Goal: Communication & Community: Answer question/provide support

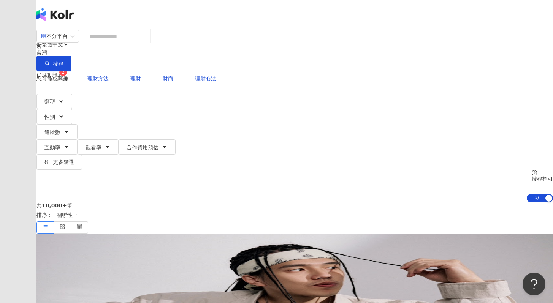
scroll to position [2, 0]
click at [63, 71] on span "活動訊息" at bounding box center [52, 74] width 21 height 6
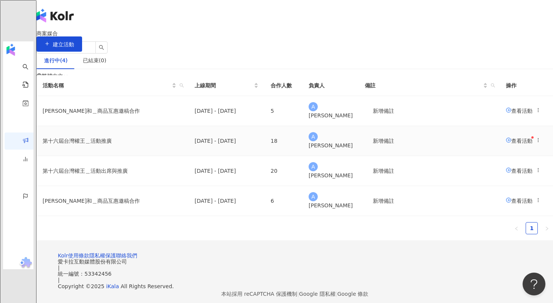
click at [506, 144] on span "查看活動" at bounding box center [519, 141] width 27 height 6
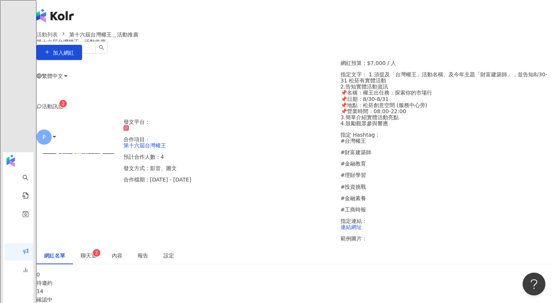
click at [104, 247] on div "聊天室 2" at bounding box center [88, 255] width 31 height 17
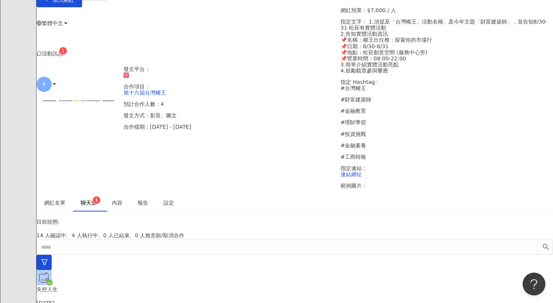
scroll to position [54, 0]
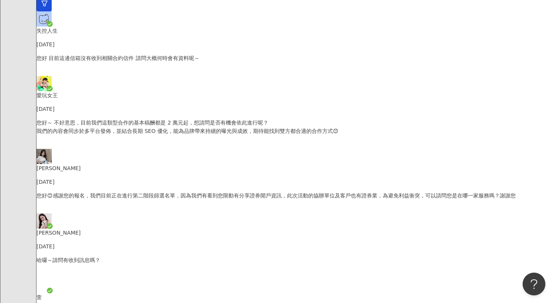
scroll to position [626, 0]
click at [96, 229] on p "[PERSON_NAME]" at bounding box center [294, 233] width 516 height 8
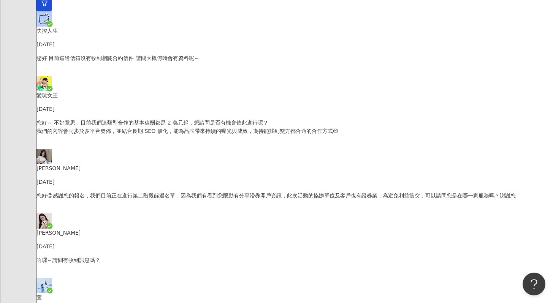
click at [111, 256] on p "哈囉～請問有收到訊息嗎？" at bounding box center [294, 260] width 516 height 8
click at [127, 76] on div "愛玩女王 [DATE] 您好～ 不好意思，目前我們這類型合作的基本稿酬都是 2 萬元起，想請問是否有機會依此進行呢？ 我們的內容會同步於多平台發佈，並結合長期…" at bounding box center [294, 112] width 516 height 73
click at [114, 191] on div "您好😊感謝您的報名，我們目前正在進行第二階段篩選名單，因為我們有看到您限動有分享證券開戶資訊，此次活動的協辦單位及客戶也有證券業，為避免利益衝突，可以請問您是…" at bounding box center [294, 202] width 516 height 22
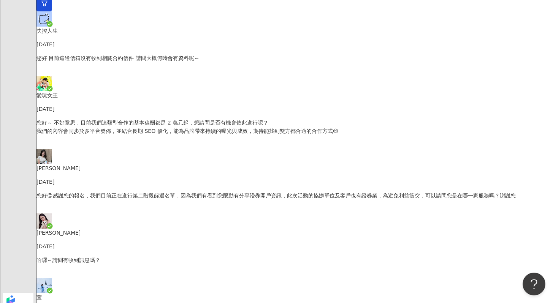
click at [145, 256] on p "哈囉～請問有收到訊息嗎？" at bounding box center [294, 260] width 516 height 8
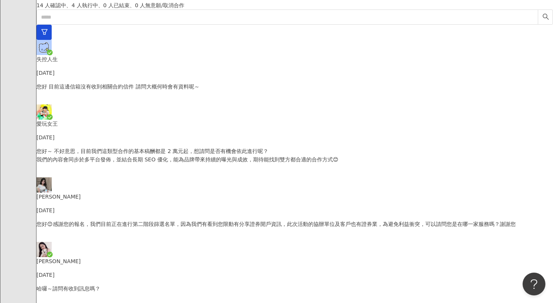
scroll to position [229, 0]
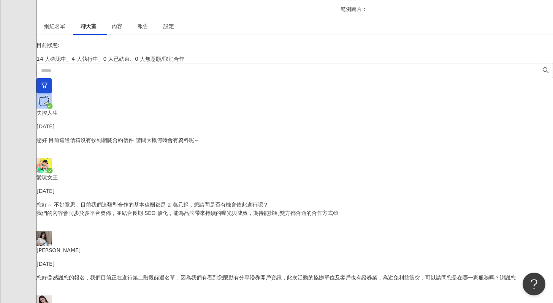
drag, startPoint x: 330, startPoint y: 114, endPoint x: 435, endPoint y: 217, distance: 146.7
copy p "您好： 感謝您主動報名本次合作邀稿，我們已留意到您的帳號風格與內容，覺得相當符合需求💫 我們這邊也非常有合作意願，期待透過這次的合作，一起為粉絲帶來更有感的體…"
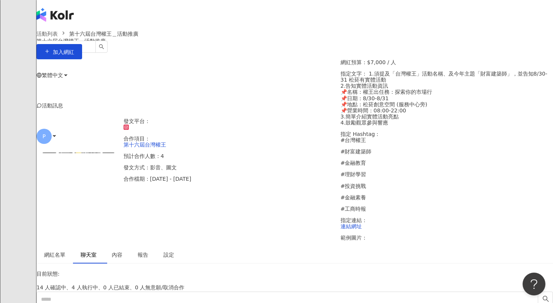
scroll to position [2, 0]
click at [63, 102] on span "活動訊息" at bounding box center [52, 105] width 21 height 6
click at [297, 110] on div "發文平台： 合作項目： 第十六屆台灣權王 預計合作人數：4 發文方式：影音、圖文 合作檔期：[DATE] - [DATE] 網紅預算：$7,000 / 人 指…" at bounding box center [294, 152] width 521 height 187
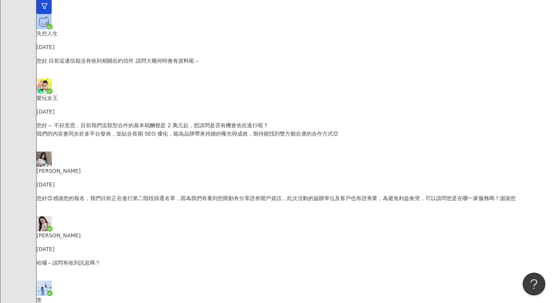
scroll to position [311, 0]
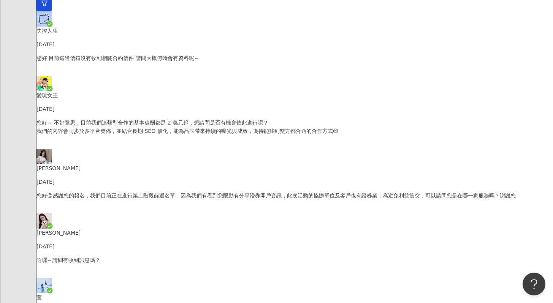
drag, startPoint x: 441, startPoint y: 168, endPoint x: 499, endPoint y: 165, distance: 57.8
copy p "後續用line進行溝通呢？"
